Goal: Task Accomplishment & Management: Use online tool/utility

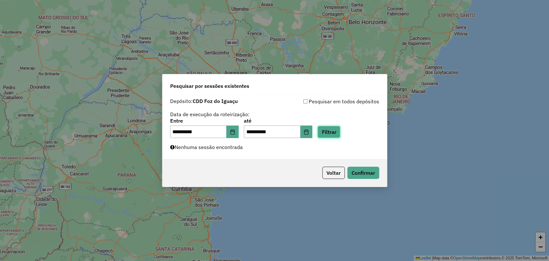
click at [340, 132] on button "Filtrar" at bounding box center [328, 132] width 23 height 12
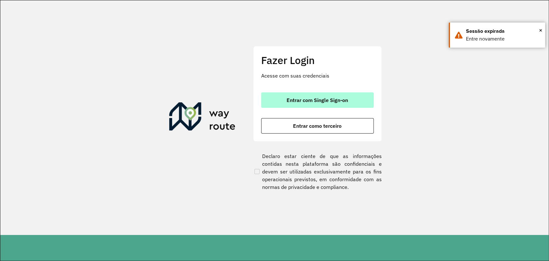
click at [309, 94] on button "Entrar com Single Sign-on" at bounding box center [317, 99] width 113 height 15
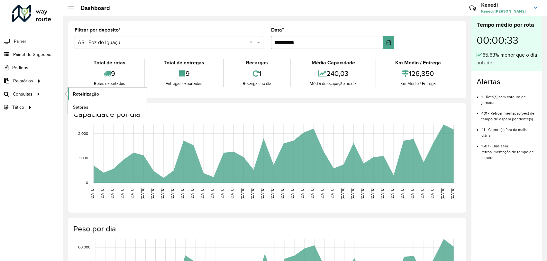
click at [79, 93] on span "Roteirização" at bounding box center [86, 94] width 26 height 7
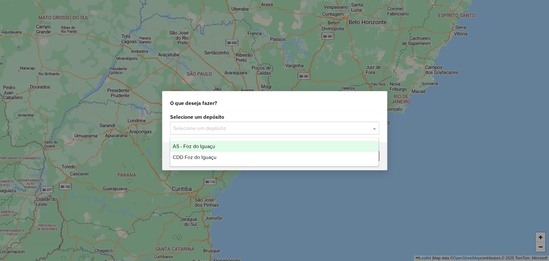
click at [301, 126] on input "text" at bounding box center [268, 128] width 190 height 8
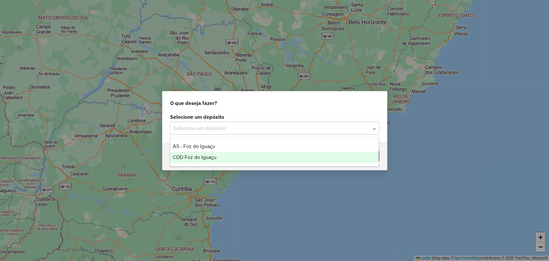
click at [206, 154] on span "CDD Foz do Iguaçu" at bounding box center [195, 156] width 44 height 5
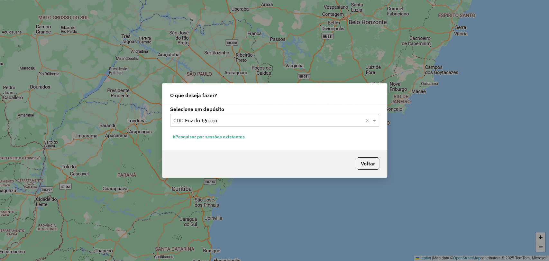
click at [229, 138] on button "Pesquisar por sessões existentes" at bounding box center [209, 137] width 78 height 10
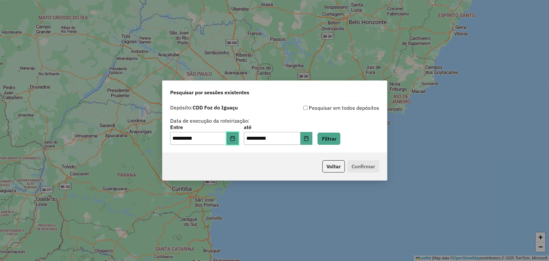
click at [234, 138] on icon "Choose Date" at bounding box center [232, 138] width 4 height 5
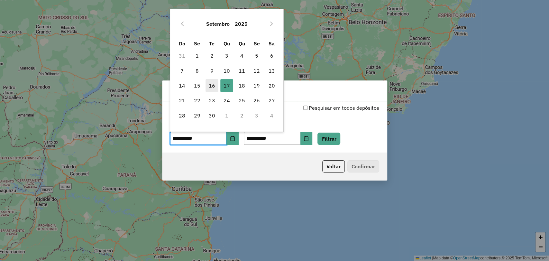
click at [211, 82] on span "16" at bounding box center [211, 85] width 13 height 13
type input "**********"
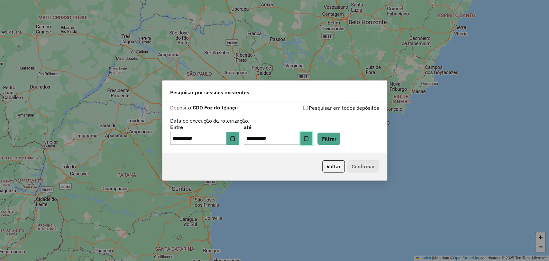
click at [311, 138] on button "Choose Date" at bounding box center [306, 138] width 12 height 13
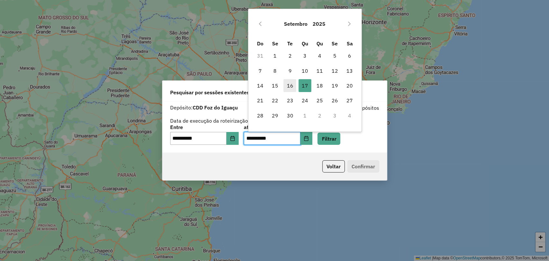
click at [292, 84] on span "16" at bounding box center [289, 85] width 13 height 13
type input "**********"
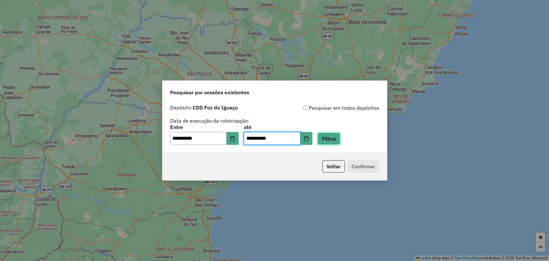
click at [340, 138] on button "Filtrar" at bounding box center [328, 138] width 23 height 12
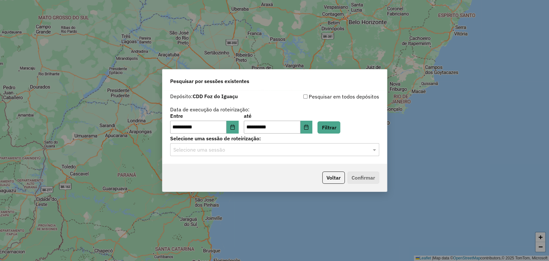
click at [315, 153] on input "text" at bounding box center [268, 150] width 190 height 8
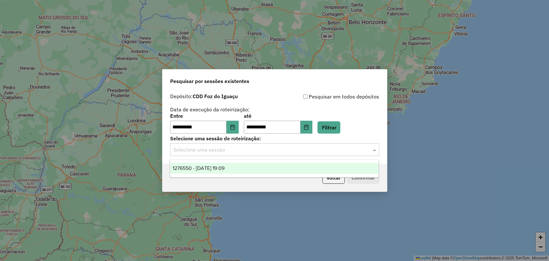
click at [251, 171] on div "1276550 - 16/09/2025 19:09" at bounding box center [274, 168] width 208 height 11
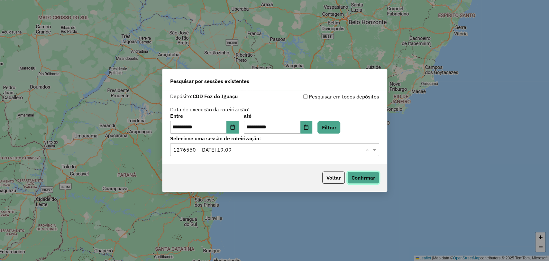
click at [363, 175] on button "Confirmar" at bounding box center [363, 177] width 32 height 12
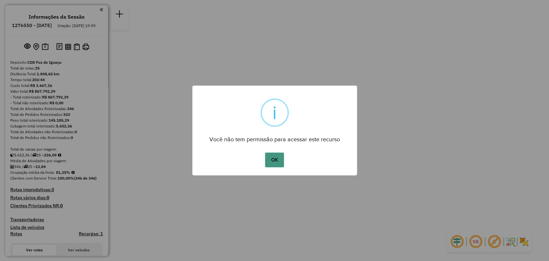
click at [274, 163] on button "OK" at bounding box center [274, 159] width 19 height 15
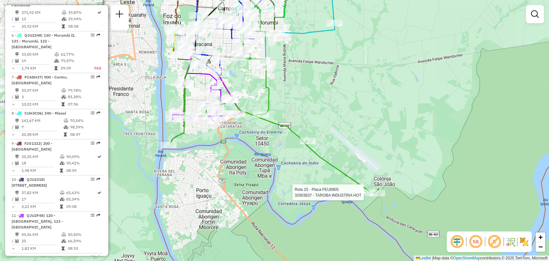
select select "**********"
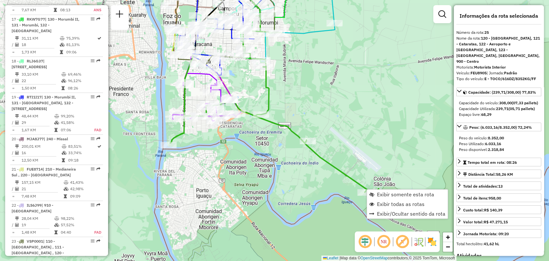
scroll to position [975, 0]
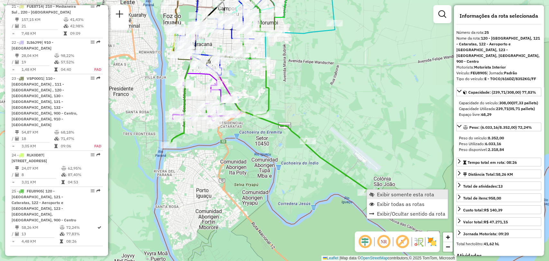
click at [403, 194] on span "Exibir somente esta rota" at bounding box center [405, 194] width 57 height 5
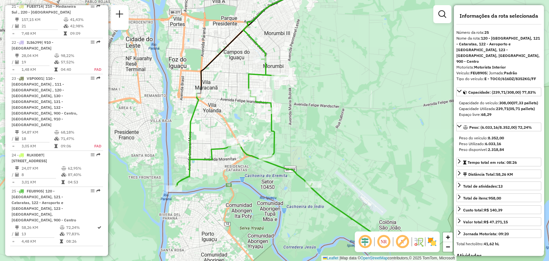
drag, startPoint x: 342, startPoint y: 155, endPoint x: 348, endPoint y: 135, distance: 21.0
click at [348, 135] on div "Janela de atendimento Grade de atendimento Capacidade Transportadoras Veículos …" at bounding box center [274, 130] width 549 height 261
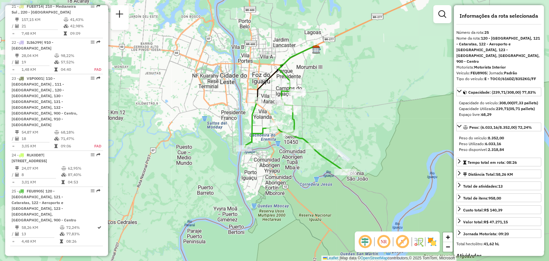
drag, startPoint x: 352, startPoint y: 129, endPoint x: 340, endPoint y: 116, distance: 17.5
click at [340, 116] on div "Janela de atendimento Grade de atendimento Capacidade Transportadoras Veículos …" at bounding box center [274, 130] width 549 height 261
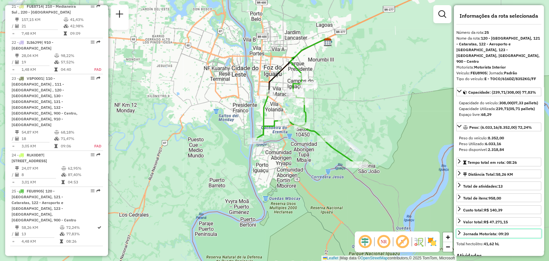
click at [459, 231] on icon at bounding box center [459, 232] width 5 height 5
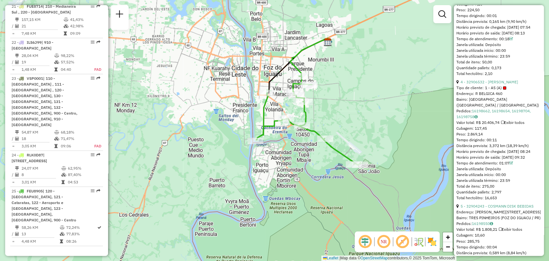
scroll to position [607, 0]
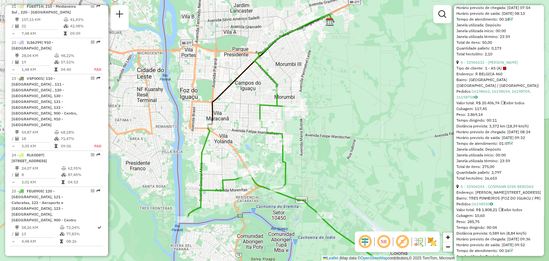
drag, startPoint x: 353, startPoint y: 68, endPoint x: 358, endPoint y: 88, distance: 20.8
click at [358, 88] on div "Janela de atendimento Grade de atendimento Capacidade Transportadoras Veículos …" at bounding box center [274, 130] width 549 height 261
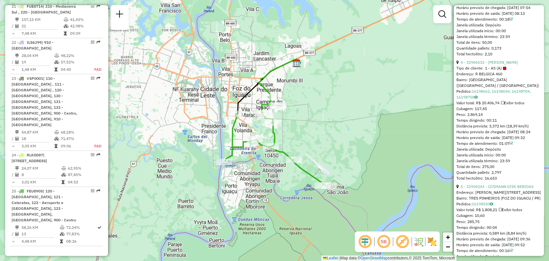
drag, startPoint x: 359, startPoint y: 129, endPoint x: 308, endPoint y: 121, distance: 50.8
click at [308, 121] on div "Janela de atendimento Grade de atendimento Capacidade Transportadoras Veículos …" at bounding box center [274, 130] width 549 height 261
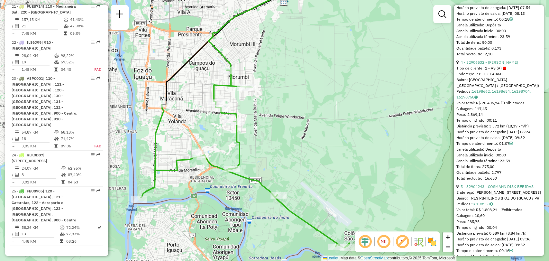
drag, startPoint x: 329, startPoint y: 119, endPoint x: 346, endPoint y: 116, distance: 17.3
click at [346, 116] on div "Janela de atendimento Grade de atendimento Capacidade Transportadoras Veículos …" at bounding box center [274, 130] width 549 height 261
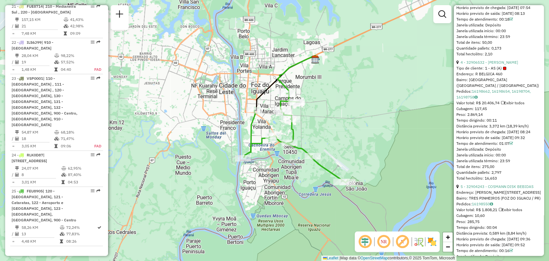
click at [350, 107] on div "Janela de atendimento Grade de atendimento Capacidade Transportadoras Veículos …" at bounding box center [274, 130] width 549 height 261
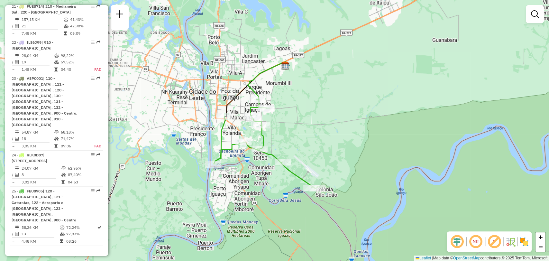
click at [494, 241] on em at bounding box center [494, 241] width 15 height 15
click at [475, 243] on em at bounding box center [475, 241] width 15 height 15
click at [455, 240] on em at bounding box center [456, 241] width 15 height 15
click at [512, 242] on img at bounding box center [510, 241] width 10 height 10
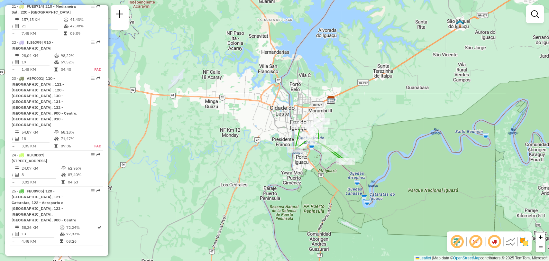
click at [508, 242] on img at bounding box center [510, 241] width 10 height 10
click at [523, 240] on img at bounding box center [524, 241] width 10 height 10
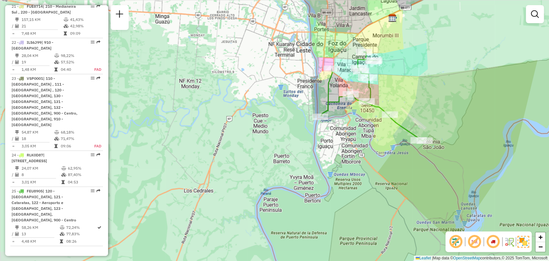
drag, startPoint x: 389, startPoint y: 168, endPoint x: 433, endPoint y: 158, distance: 45.7
click at [438, 158] on div "Janela de atendimento Grade de atendimento Capacidade Transportadoras Veículos …" at bounding box center [274, 130] width 549 height 261
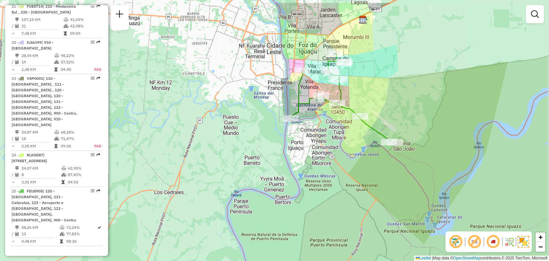
drag, startPoint x: 414, startPoint y: 71, endPoint x: 398, endPoint y: 96, distance: 30.0
click at [398, 96] on div "Janela de atendimento Grade de atendimento Capacidade Transportadoras Veículos …" at bounding box center [274, 130] width 549 height 261
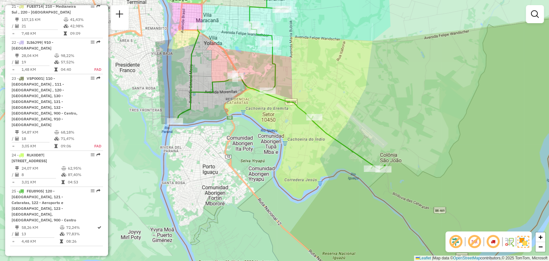
click at [404, 110] on div "Janela de atendimento Grade de atendimento Capacidade Transportadoras Veículos …" at bounding box center [274, 130] width 549 height 261
click at [409, 103] on div "Janela de atendimento Grade de atendimento Capacidade Transportadoras Veículos …" at bounding box center [274, 130] width 549 height 261
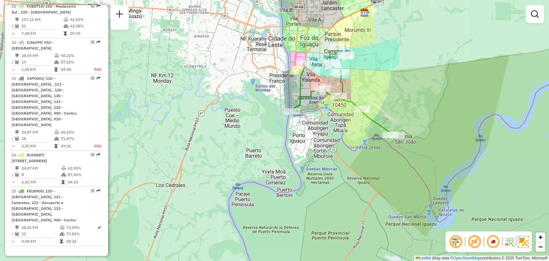
click at [511, 242] on img at bounding box center [509, 241] width 10 height 10
click at [509, 243] on img at bounding box center [509, 241] width 10 height 10
click at [529, 242] on div "NR" at bounding box center [488, 241] width 86 height 21
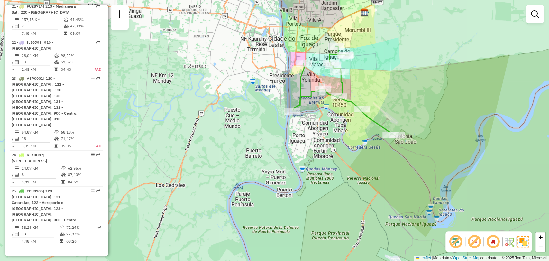
click at [527, 242] on img at bounding box center [523, 242] width 12 height 12
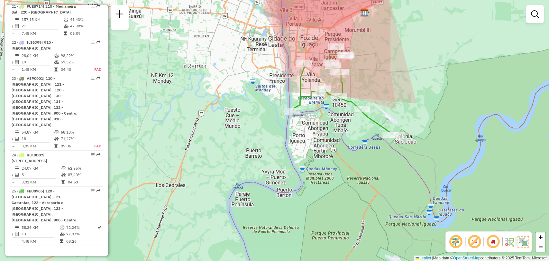
click at [527, 242] on img at bounding box center [523, 242] width 12 height 12
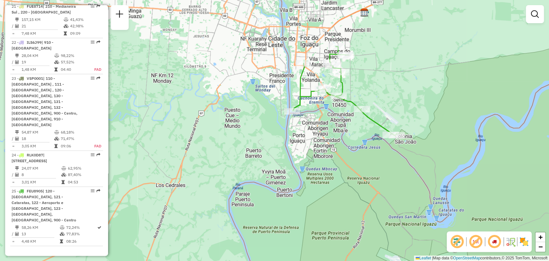
click at [527, 242] on img at bounding box center [524, 241] width 10 height 10
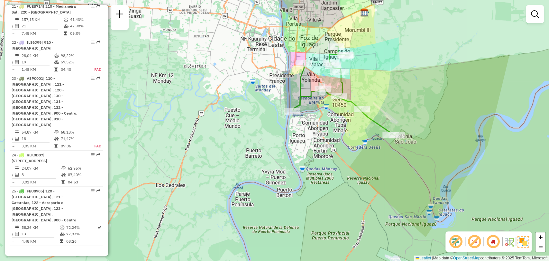
drag, startPoint x: 527, startPoint y: 242, endPoint x: 378, endPoint y: 87, distance: 215.4
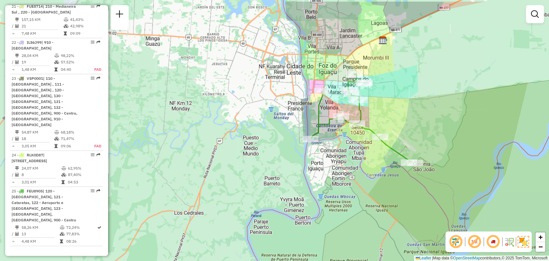
drag, startPoint x: 342, startPoint y: 83, endPoint x: 361, endPoint y: 111, distance: 33.2
click at [361, 111] on icon at bounding box center [363, 118] width 104 height 89
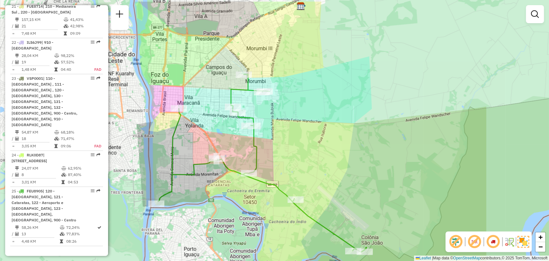
drag, startPoint x: 439, startPoint y: 118, endPoint x: 322, endPoint y: 147, distance: 120.1
click at [322, 146] on div "Janela de atendimento Grade de atendimento Capacidade Transportadoras Veículos …" at bounding box center [274, 130] width 549 height 261
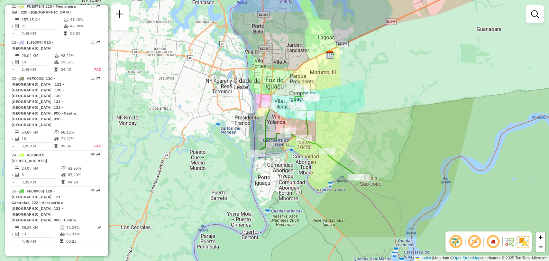
drag, startPoint x: 414, startPoint y: 199, endPoint x: 401, endPoint y: 153, distance: 47.1
click at [402, 163] on div "Janela de atendimento Grade de atendimento Capacidade Transportadoras Veículos …" at bounding box center [274, 130] width 549 height 261
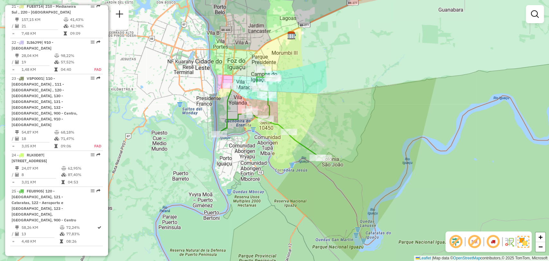
drag, startPoint x: 419, startPoint y: 164, endPoint x: 379, endPoint y: 158, distance: 40.3
click at [379, 158] on div "Janela de atendimento Grade de atendimento Capacidade Transportadoras Veículos …" at bounding box center [274, 130] width 549 height 261
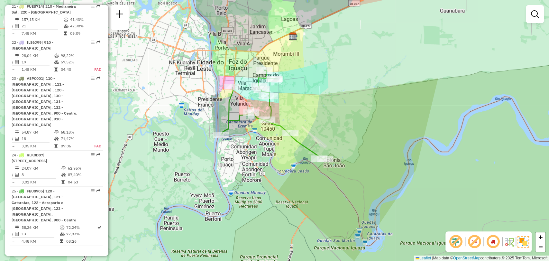
click at [192, 20] on div "Janela de atendimento Grade de atendimento Capacidade Transportadoras Veículos …" at bounding box center [274, 130] width 549 height 261
click at [525, 242] on img at bounding box center [523, 242] width 12 height 12
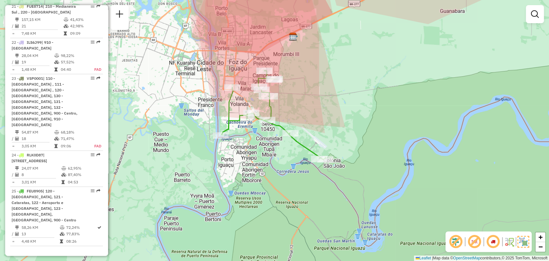
click at [525, 242] on img at bounding box center [523, 242] width 12 height 12
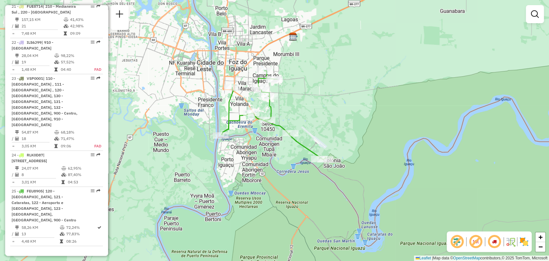
click at [513, 243] on img at bounding box center [510, 241] width 10 height 10
click at [497, 241] on em at bounding box center [494, 241] width 15 height 15
click at [475, 239] on em at bounding box center [475, 241] width 15 height 15
click at [458, 243] on em at bounding box center [456, 241] width 15 height 15
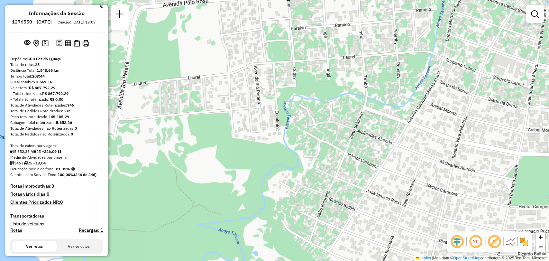
scroll to position [0, 0]
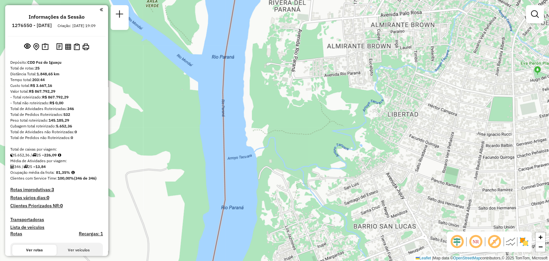
click at [45, 192] on h4 "Rotas improdutivas: 3" at bounding box center [56, 189] width 93 height 5
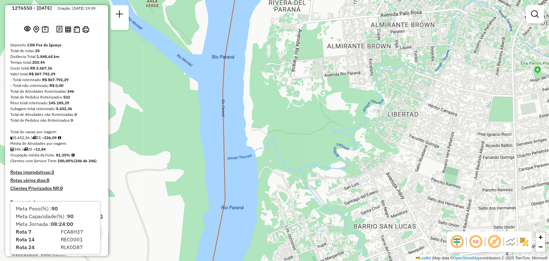
scroll to position [36, 0]
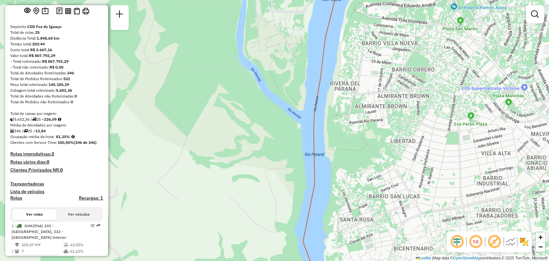
click at [525, 242] on img at bounding box center [524, 241] width 10 height 10
click at [525, 242] on img at bounding box center [523, 242] width 12 height 12
click at [525, 242] on img at bounding box center [524, 241] width 10 height 10
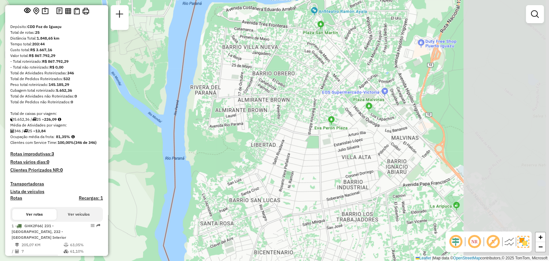
drag, startPoint x: 502, startPoint y: 176, endPoint x: 360, endPoint y: 179, distance: 141.8
click at [360, 179] on div "Janela de atendimento Grade de atendimento Capacidade Transportadoras Veículos …" at bounding box center [274, 130] width 549 height 261
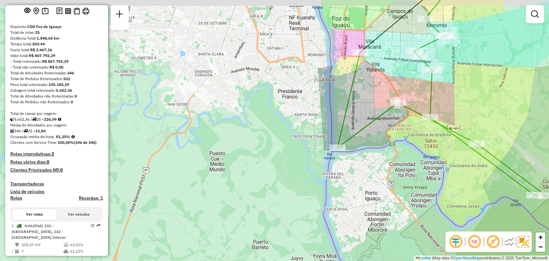
drag, startPoint x: 433, startPoint y: 105, endPoint x: 477, endPoint y: 127, distance: 50.0
click at [477, 127] on div "Janela de atendimento Grade de atendimento Capacidade Transportadoras Veículos …" at bounding box center [274, 130] width 549 height 261
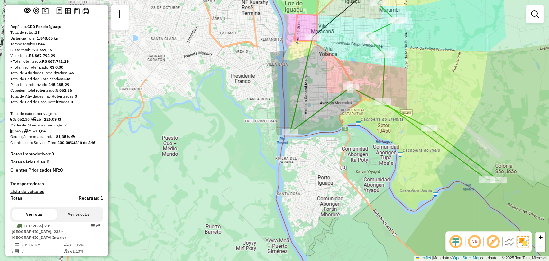
drag, startPoint x: 518, startPoint y: 146, endPoint x: 483, endPoint y: 139, distance: 36.0
click at [483, 139] on div "Janela de atendimento Grade de atendimento Capacidade Transportadoras Veículos …" at bounding box center [274, 130] width 549 height 261
